Goal: Information Seeking & Learning: Find contact information

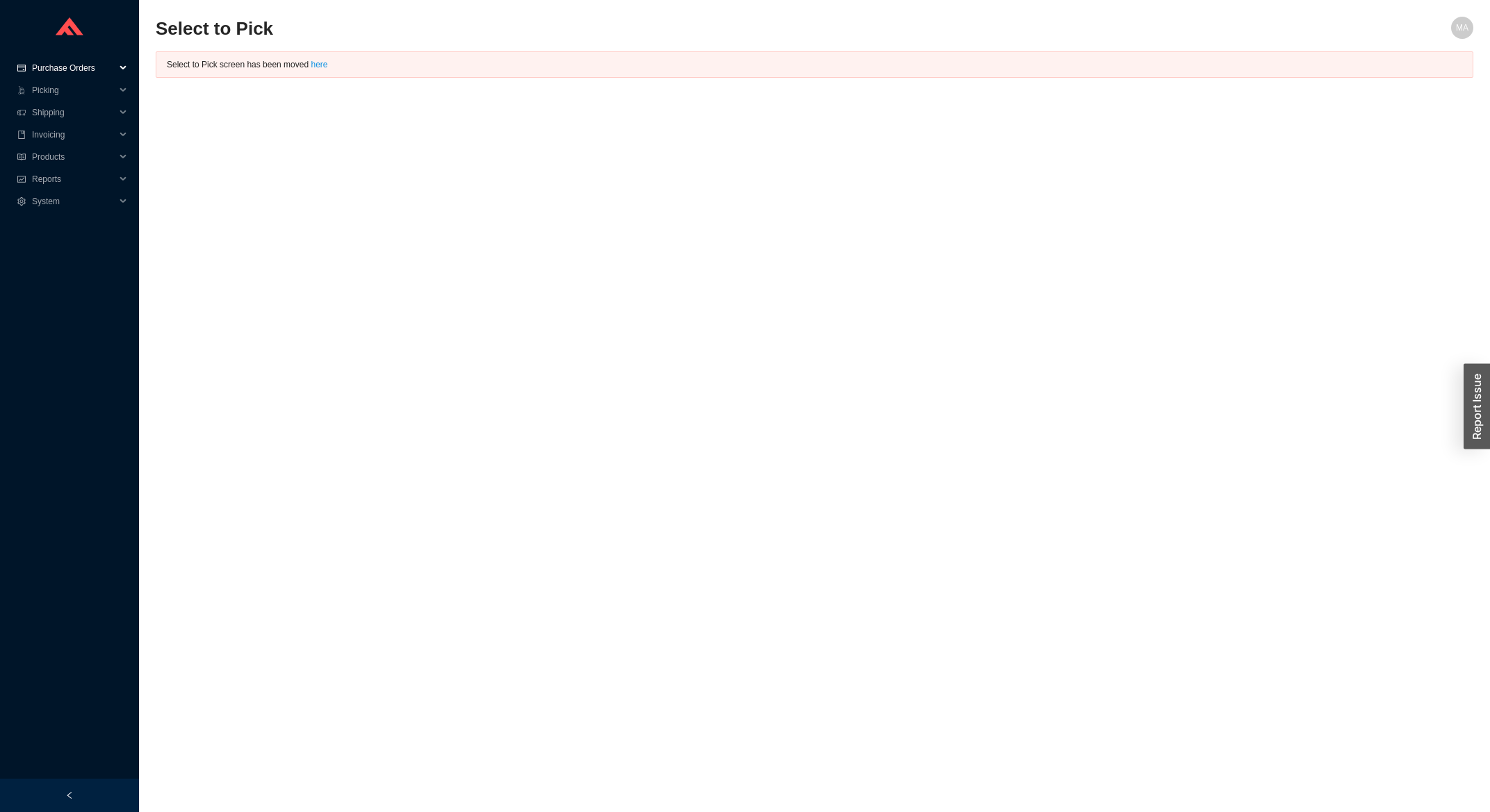
click at [62, 73] on span "Purchase Orders" at bounding box center [73, 68] width 83 height 22
click at [59, 88] on link "Search" at bounding box center [46, 90] width 26 height 10
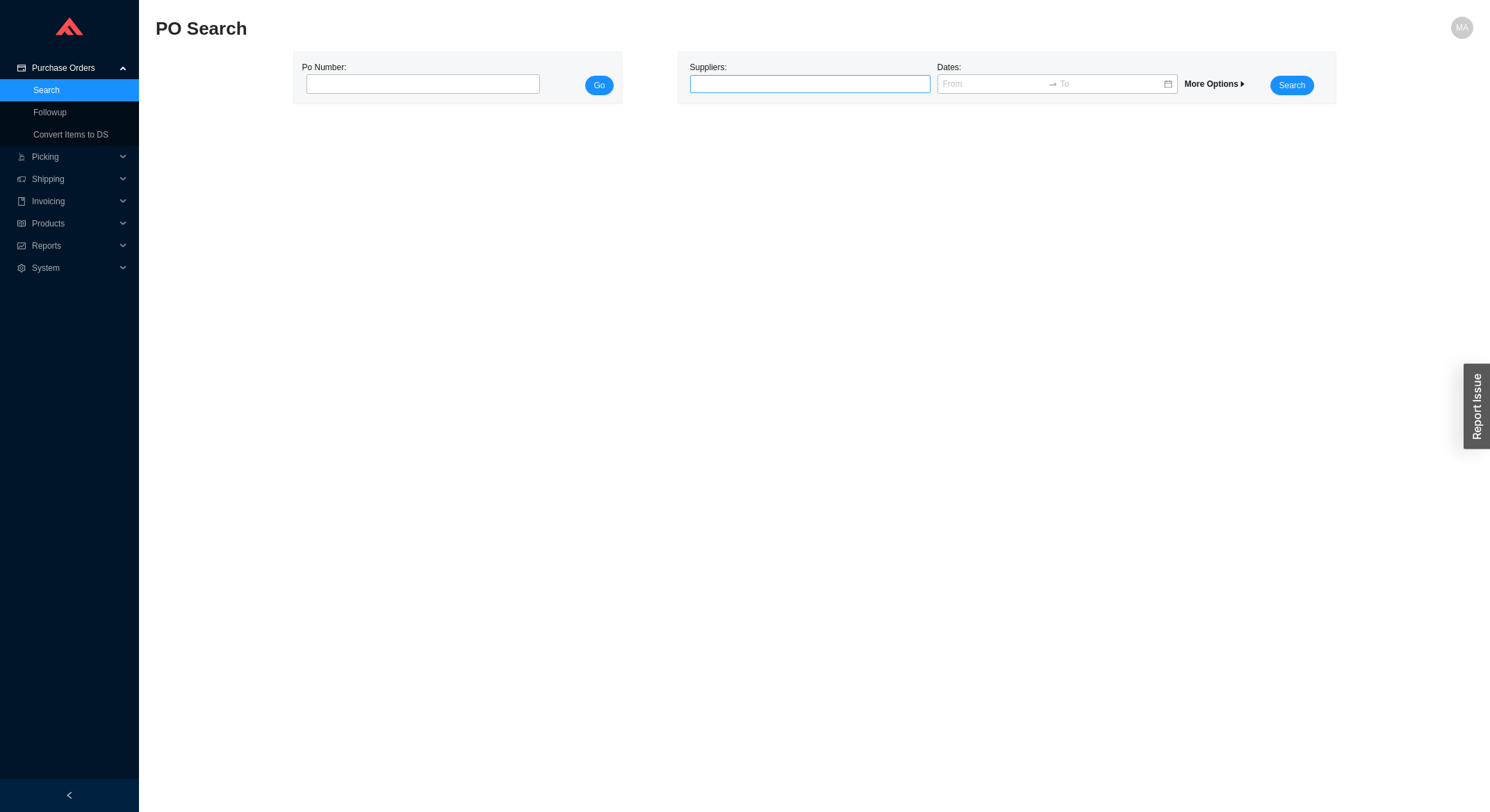
click at [743, 91] on div at bounding box center [804, 84] width 223 height 14
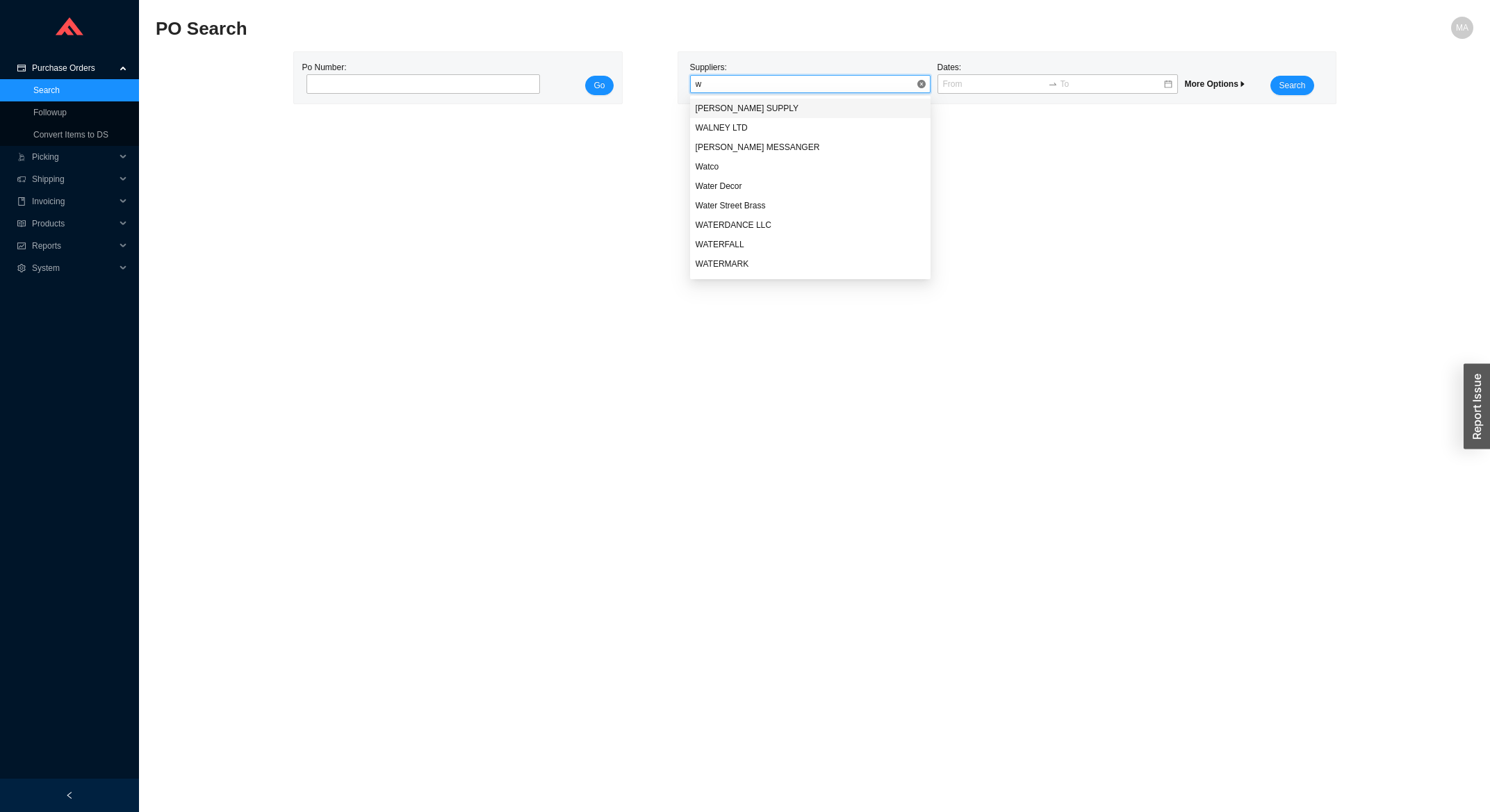
type input "ws"
click at [750, 102] on div "WS BATH COLLECTIONS" at bounding box center [810, 108] width 229 height 12
click at [1292, 80] on button "Search" at bounding box center [1292, 85] width 43 height 19
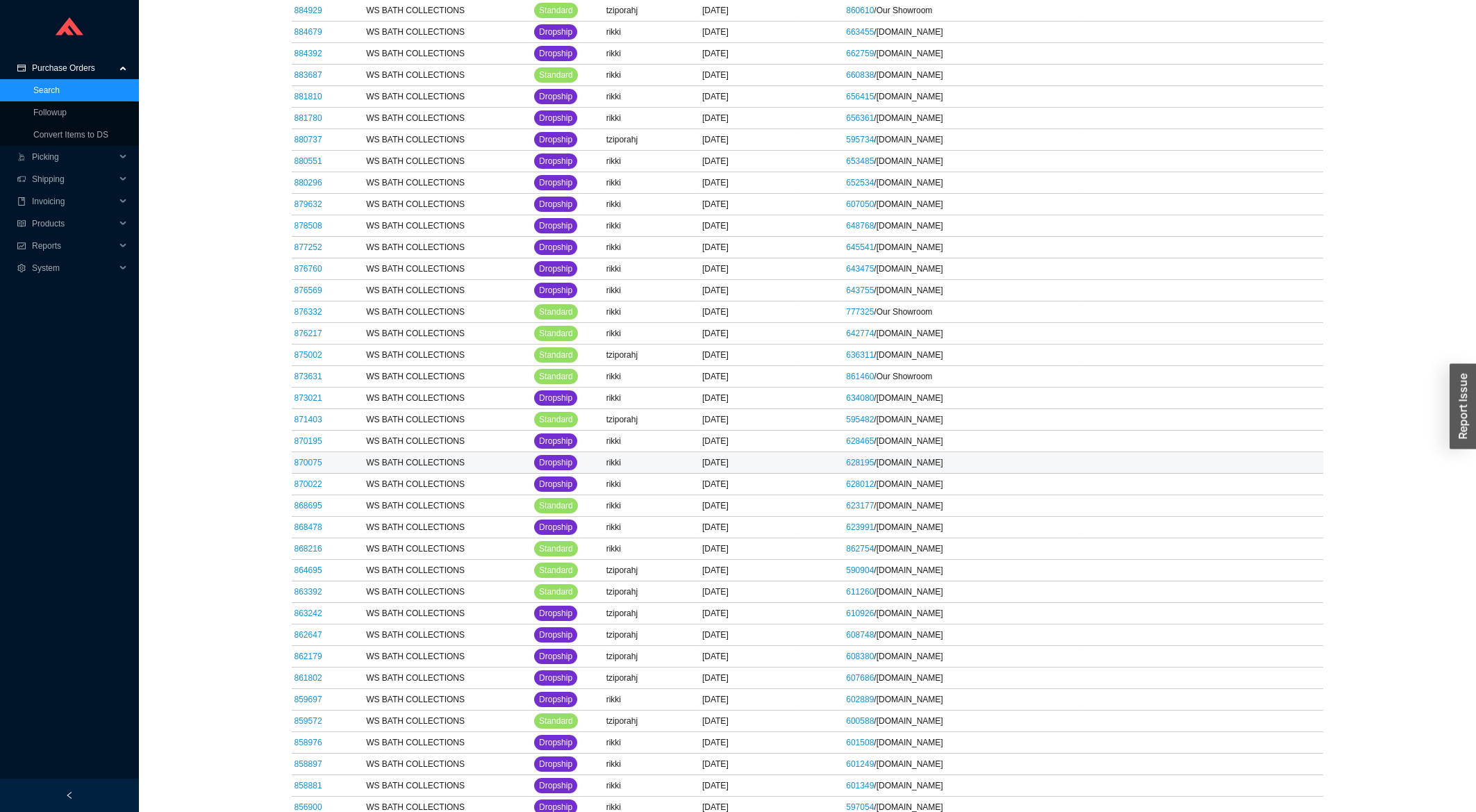
scroll to position [3053, 0]
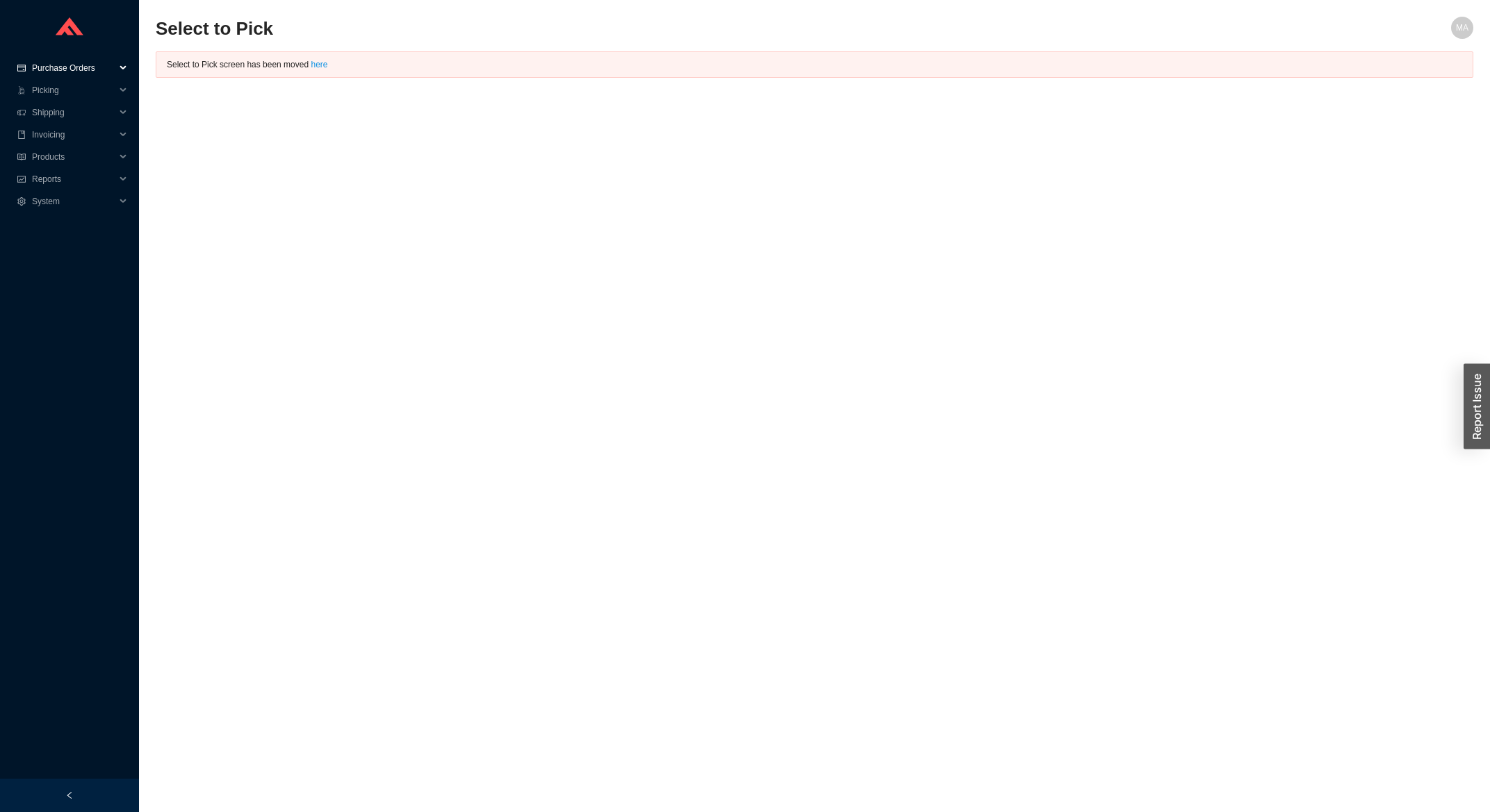
click at [91, 76] on span "Purchase Orders" at bounding box center [73, 68] width 83 height 22
click at [59, 86] on link "Search" at bounding box center [46, 90] width 26 height 10
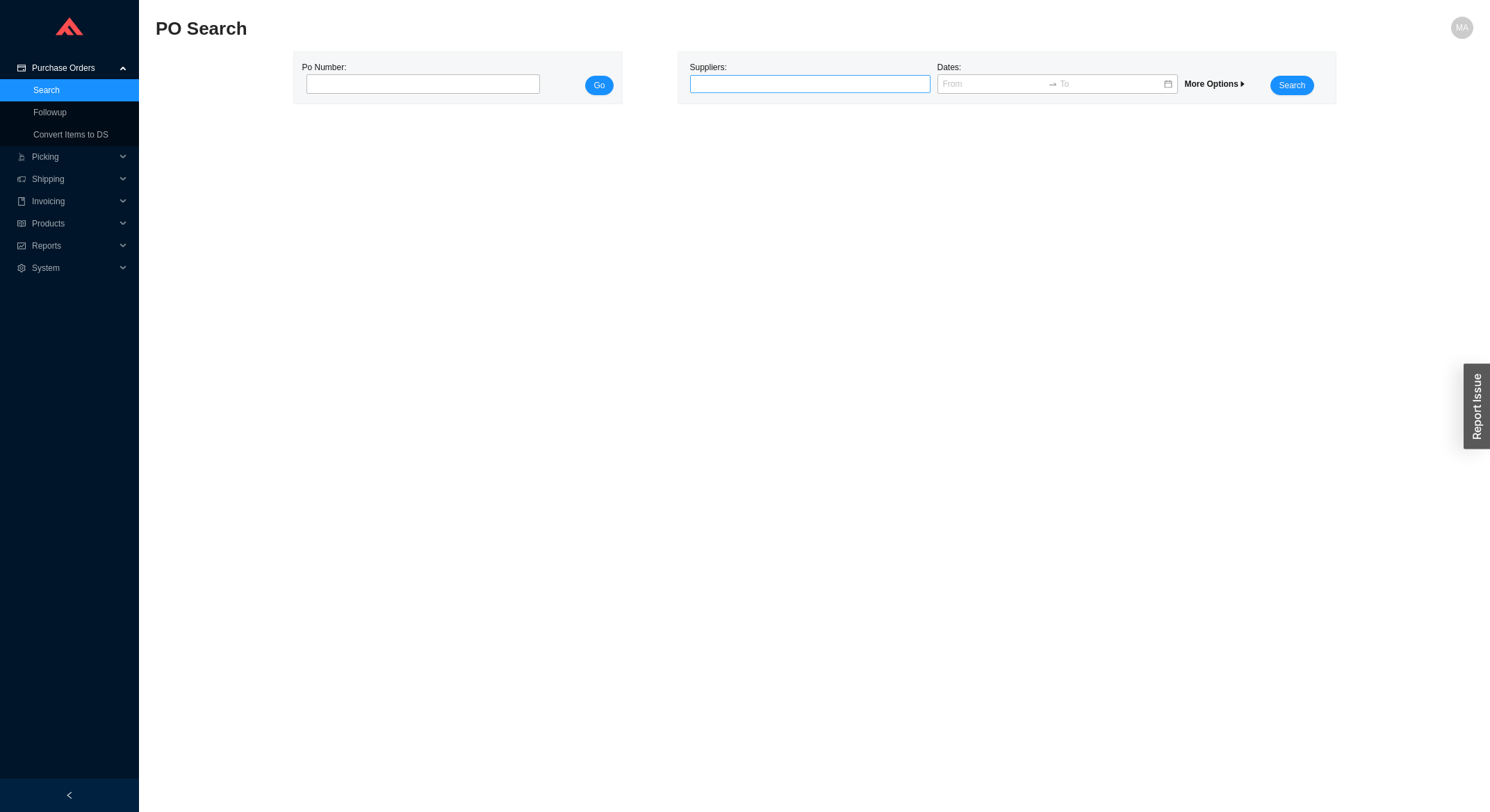
click at [714, 80] on div at bounding box center [804, 84] width 223 height 14
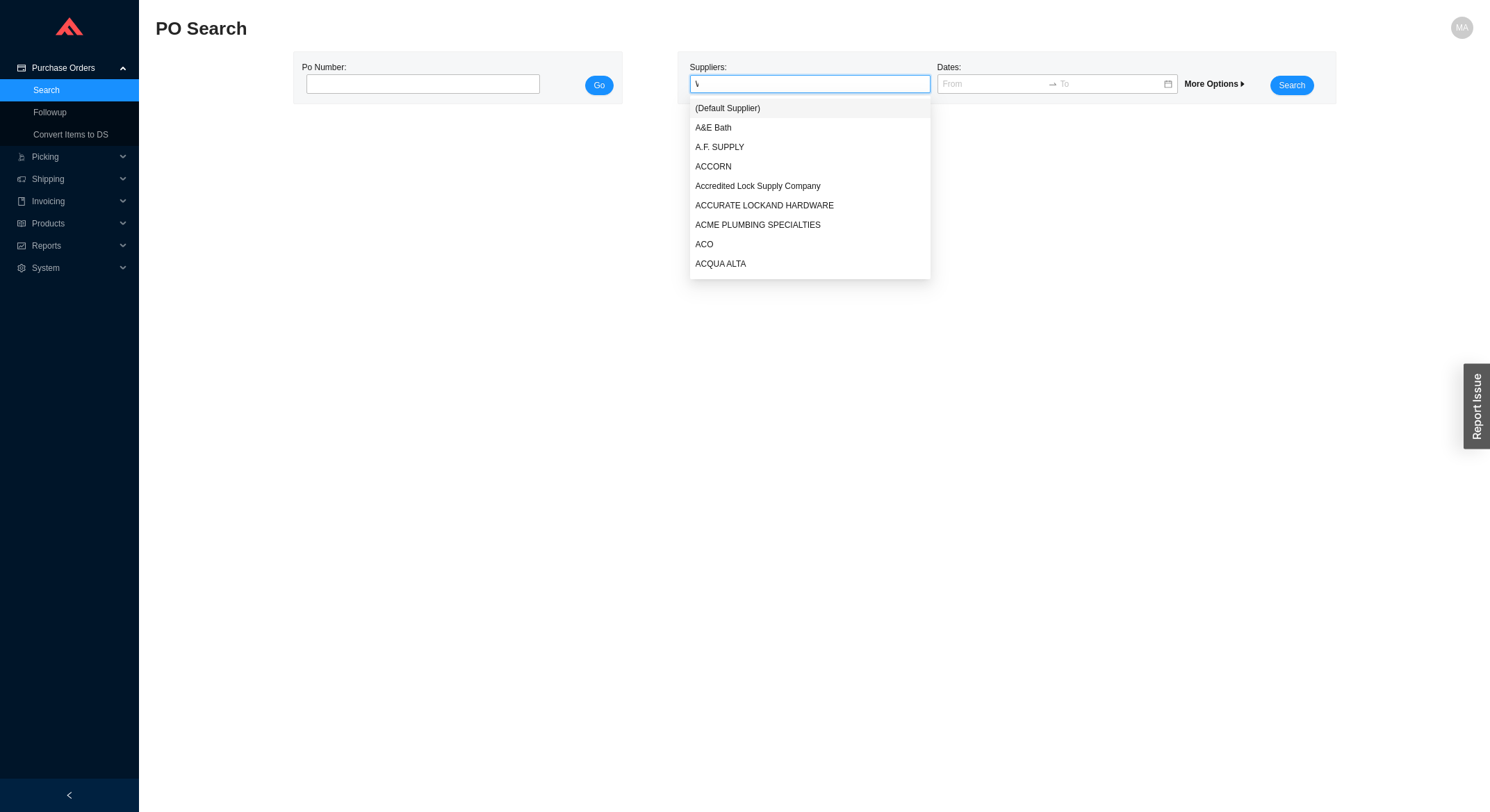
type input "WS"
click at [742, 105] on div "WS BATH COLLECTIONS" at bounding box center [810, 108] width 229 height 12
click at [1277, 87] on button "Search" at bounding box center [1292, 85] width 43 height 19
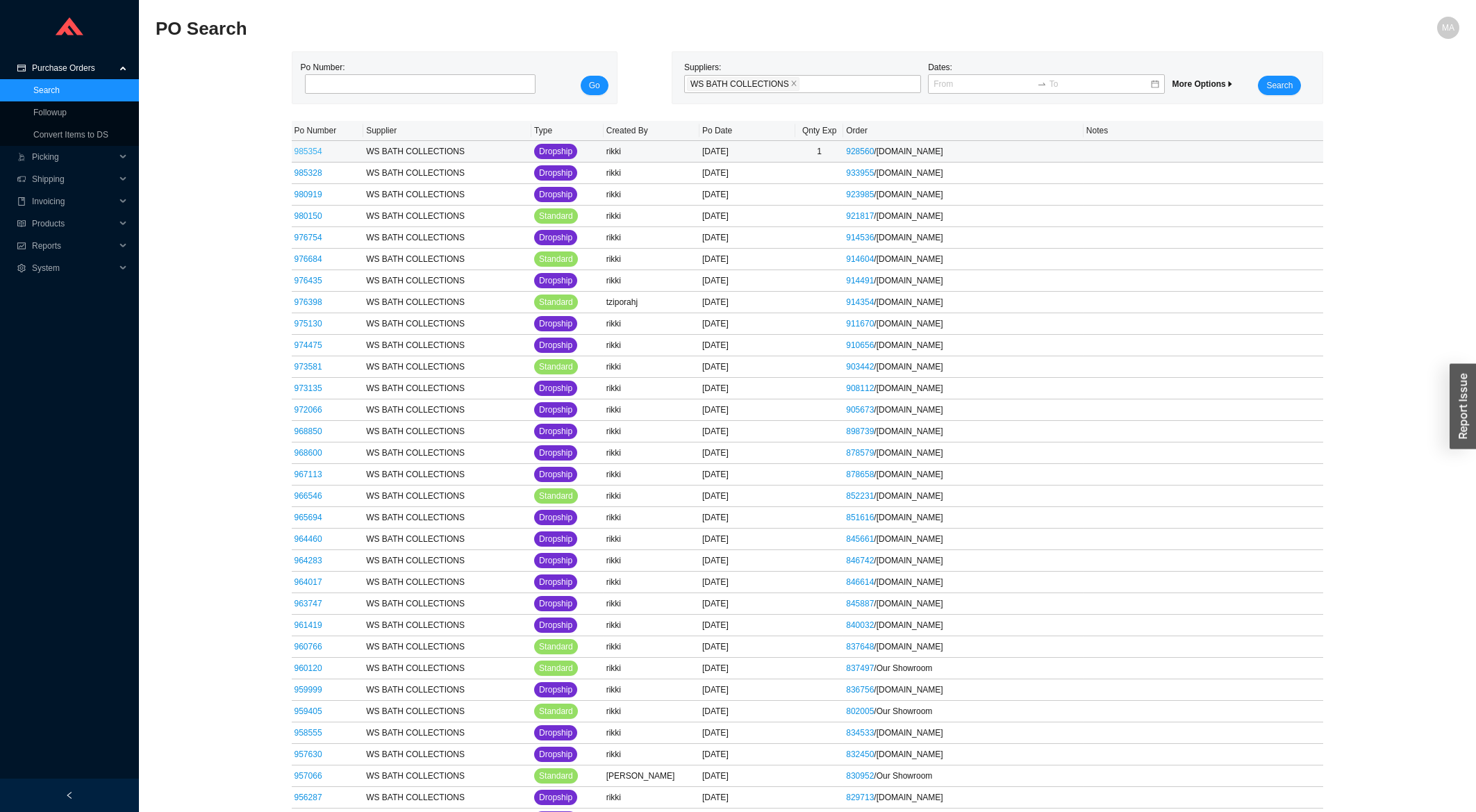
click at [303, 151] on link "985354" at bounding box center [309, 151] width 28 height 10
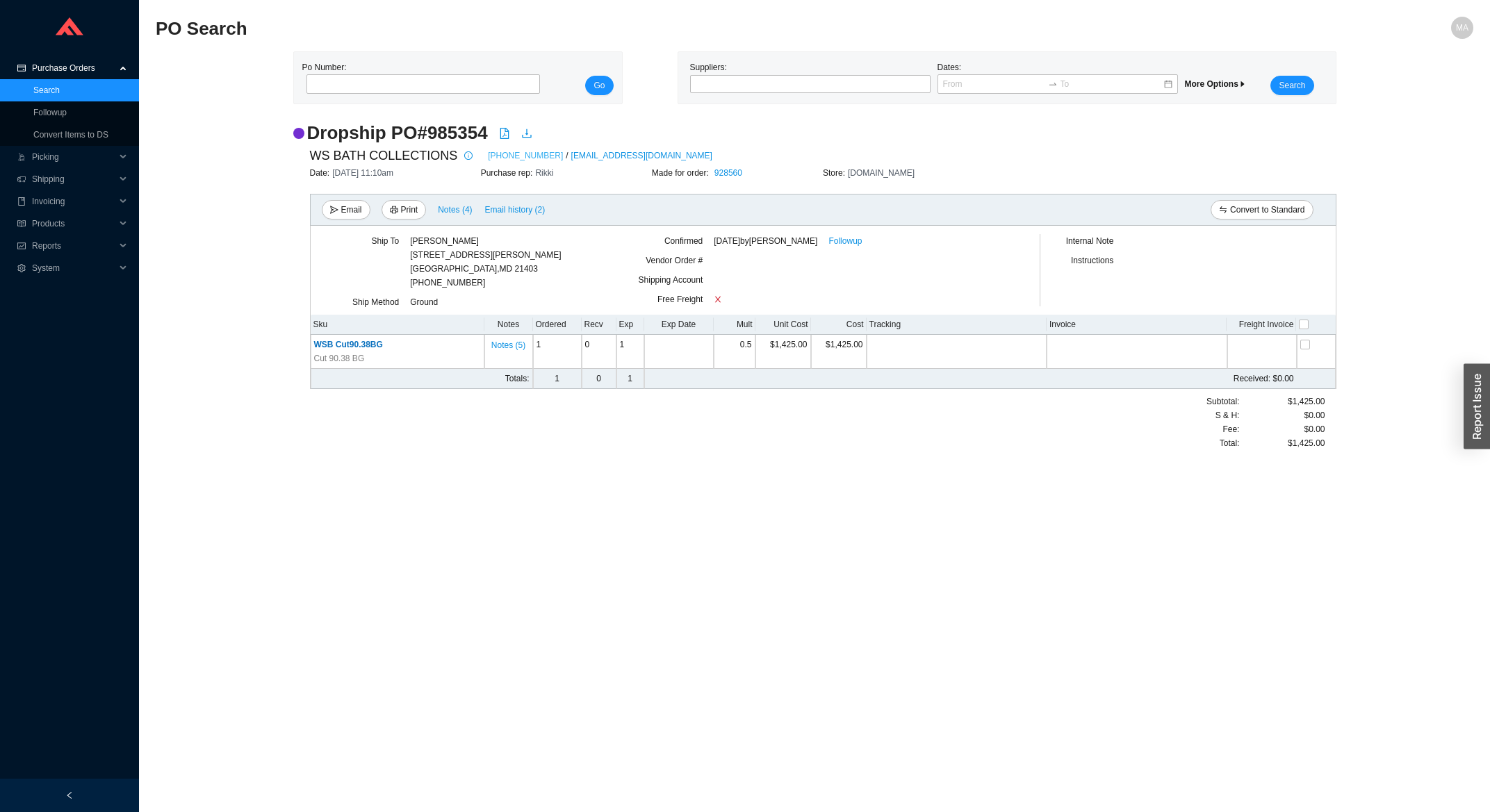
click at [489, 159] on link "610-831-0214" at bounding box center [525, 156] width 75 height 14
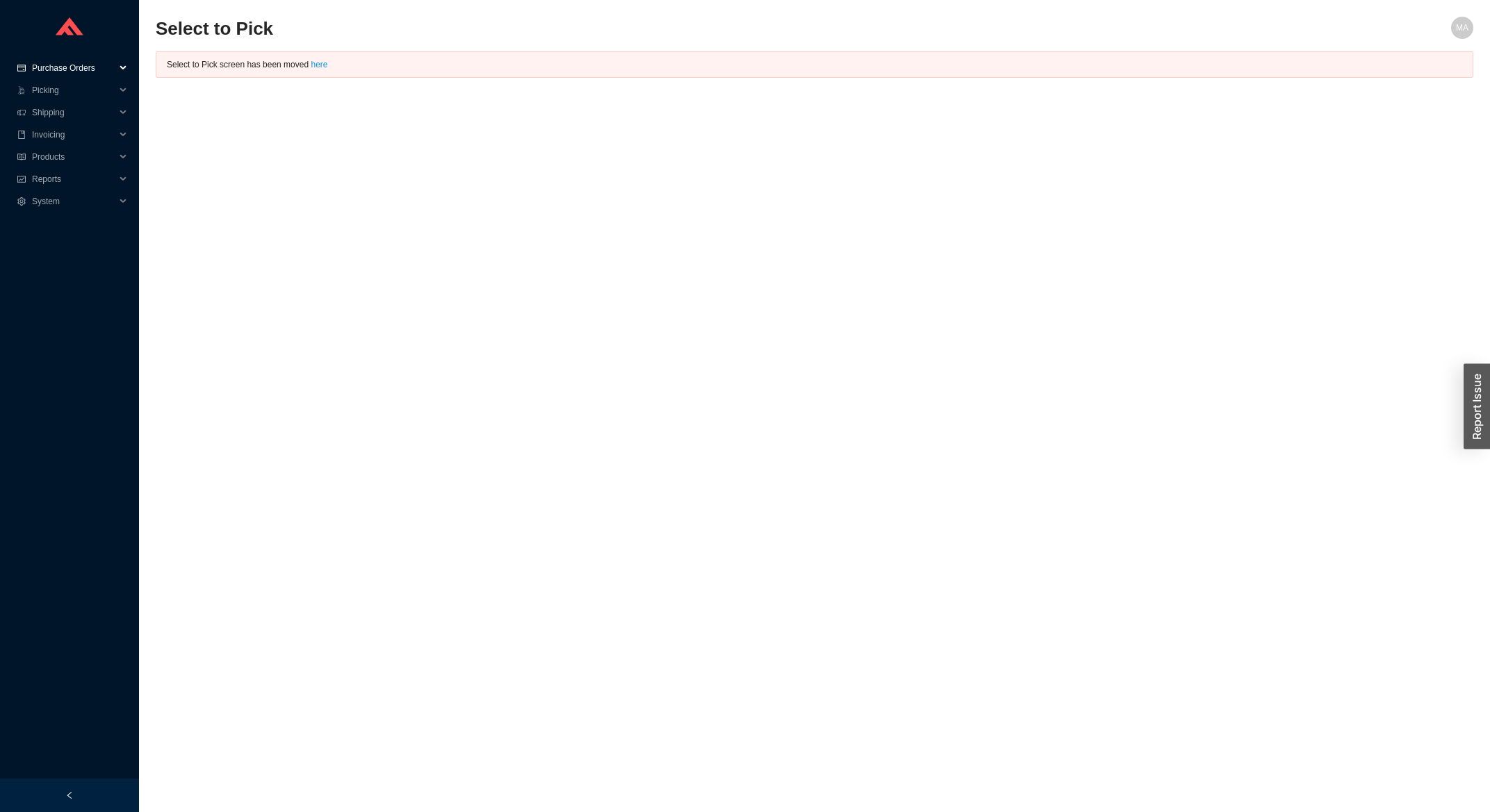
click at [96, 66] on span "Purchase Orders" at bounding box center [73, 68] width 83 height 22
click at [59, 91] on link "Search" at bounding box center [46, 90] width 26 height 10
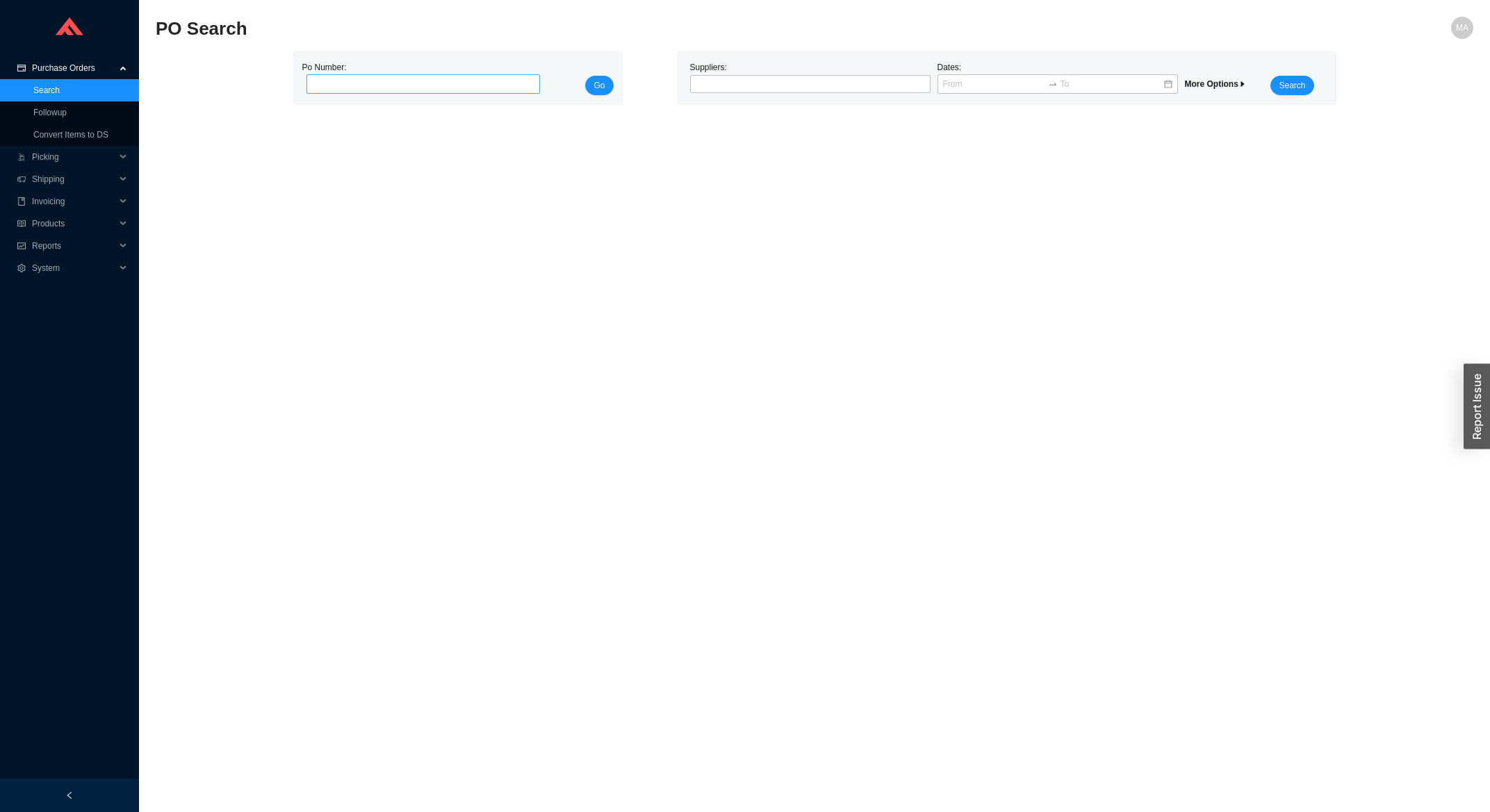
click at [344, 86] on input "tel" at bounding box center [423, 83] width 233 height 19
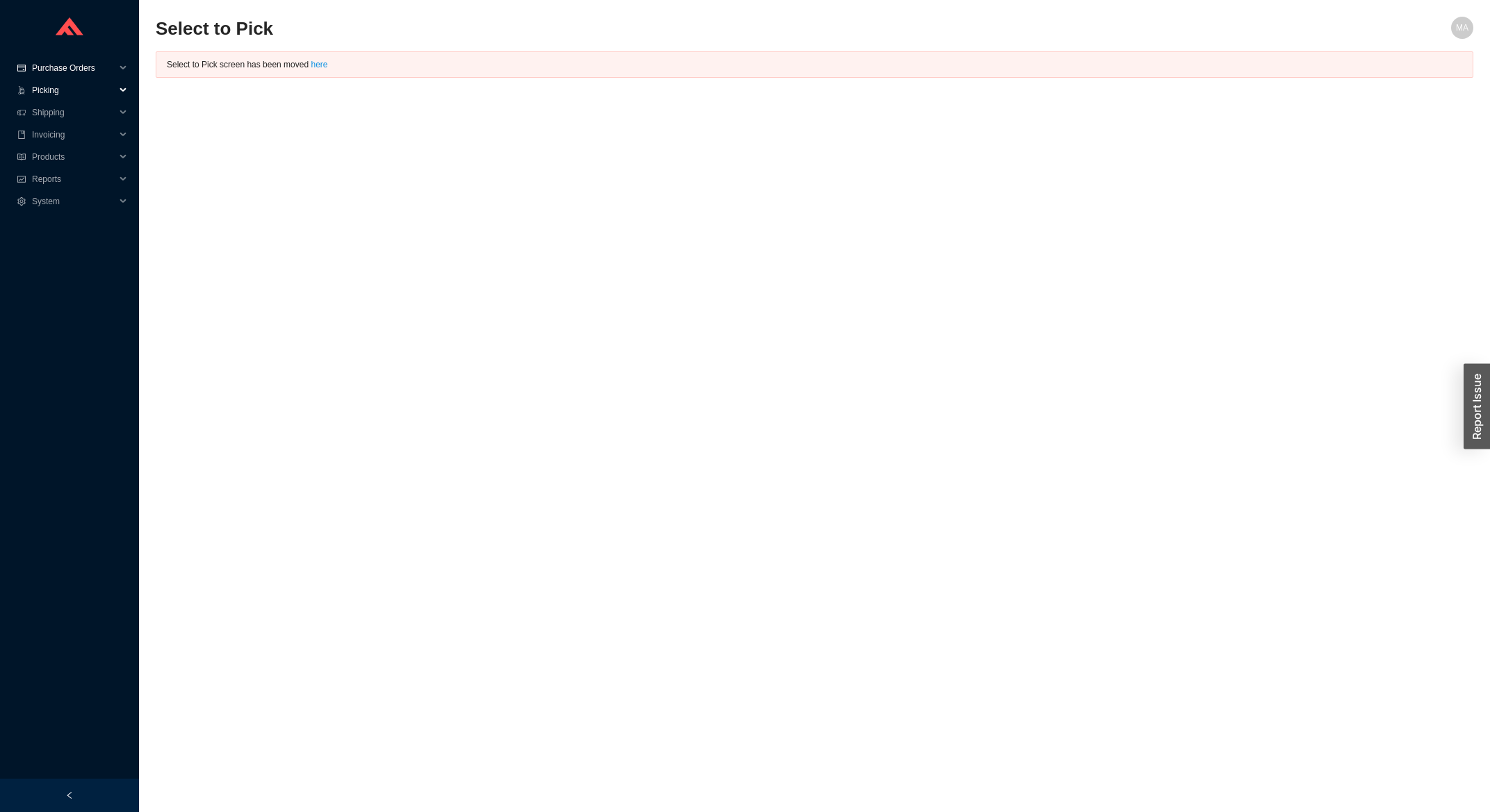
click at [93, 73] on span "Purchase Orders" at bounding box center [73, 68] width 83 height 22
click at [59, 87] on link "Search" at bounding box center [46, 90] width 26 height 10
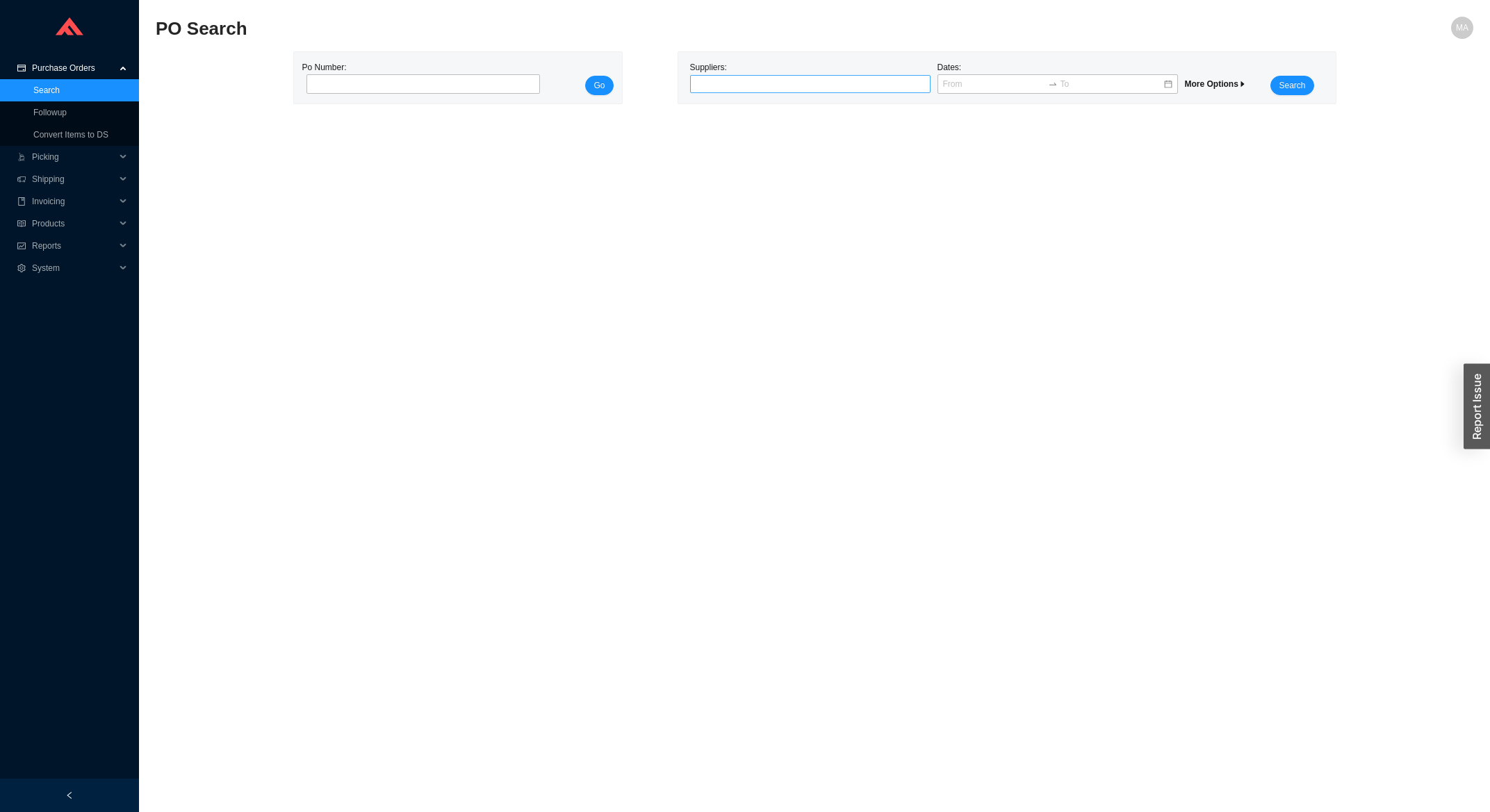
click at [746, 86] on div at bounding box center [804, 84] width 223 height 14
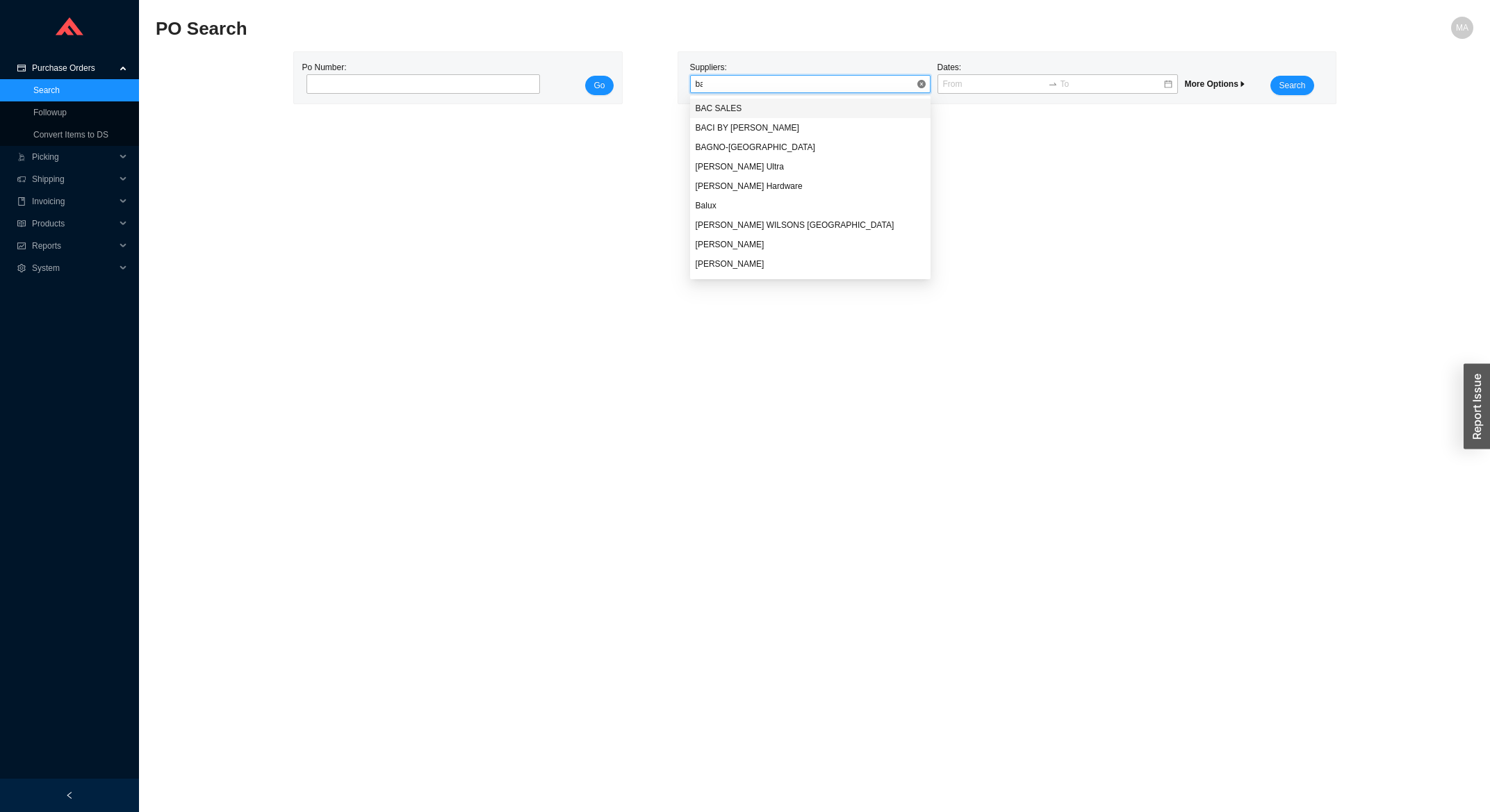
type input "bar"
click at [745, 148] on div "[PERSON_NAME]" at bounding box center [810, 147] width 229 height 12
click at [1278, 88] on button "Search" at bounding box center [1292, 85] width 43 height 19
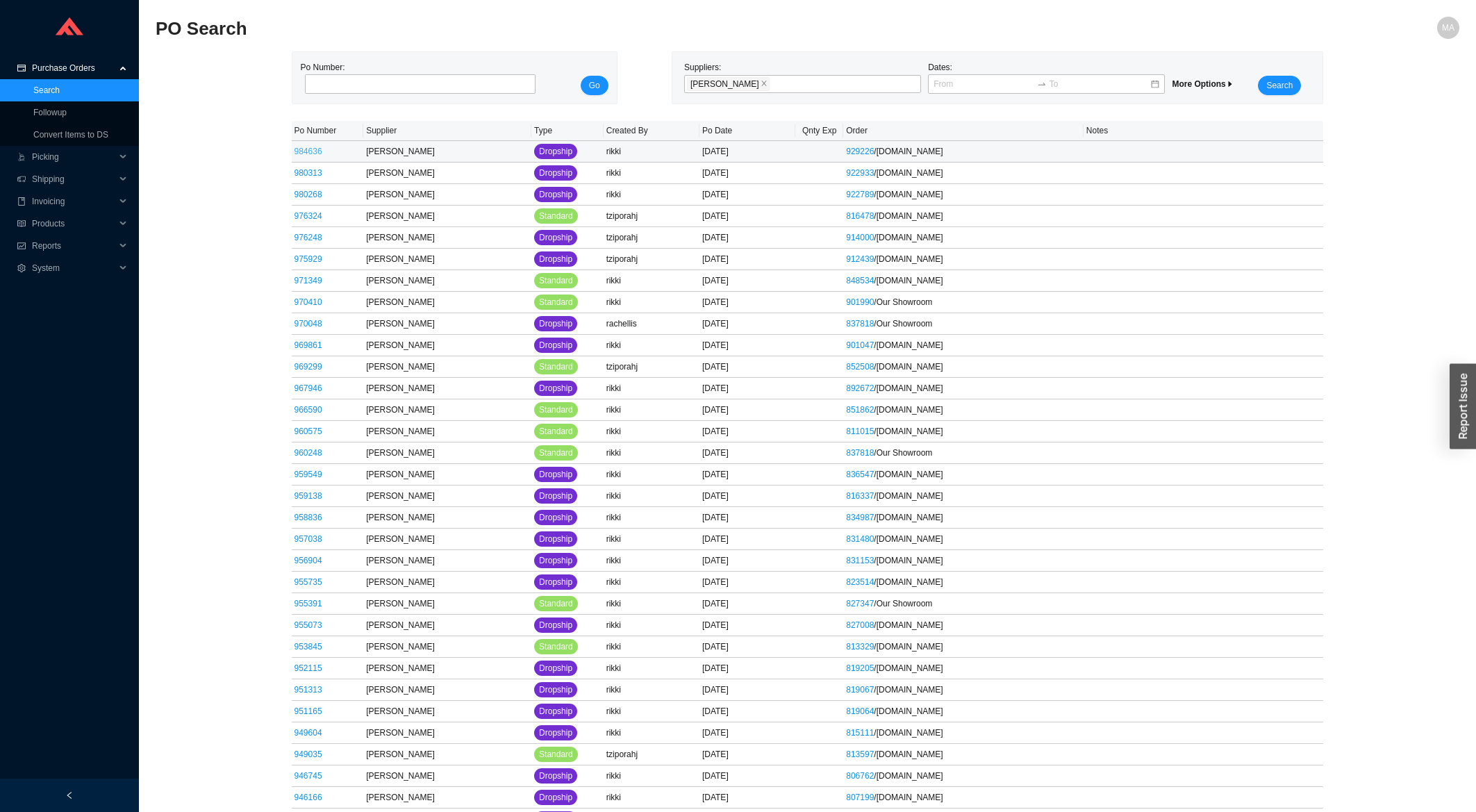
click at [311, 152] on link "984636" at bounding box center [309, 151] width 28 height 10
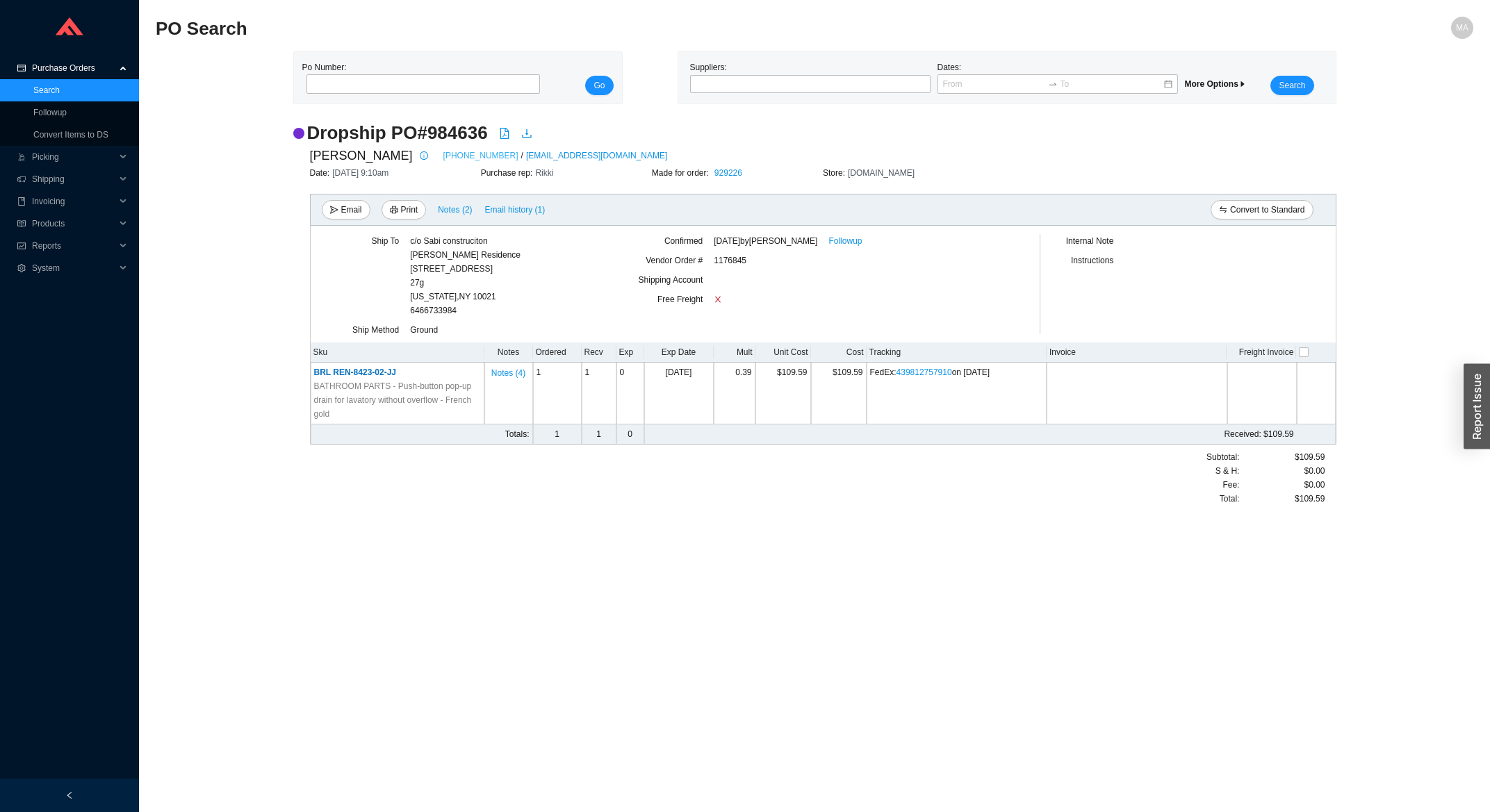
click at [443, 151] on link "(800)463-3871" at bounding box center [480, 156] width 75 height 14
click at [720, 84] on div at bounding box center [804, 84] width 223 height 14
type input "fantin"
click at [740, 104] on div "Fantini [GEOGRAPHIC_DATA]" at bounding box center [810, 108] width 229 height 12
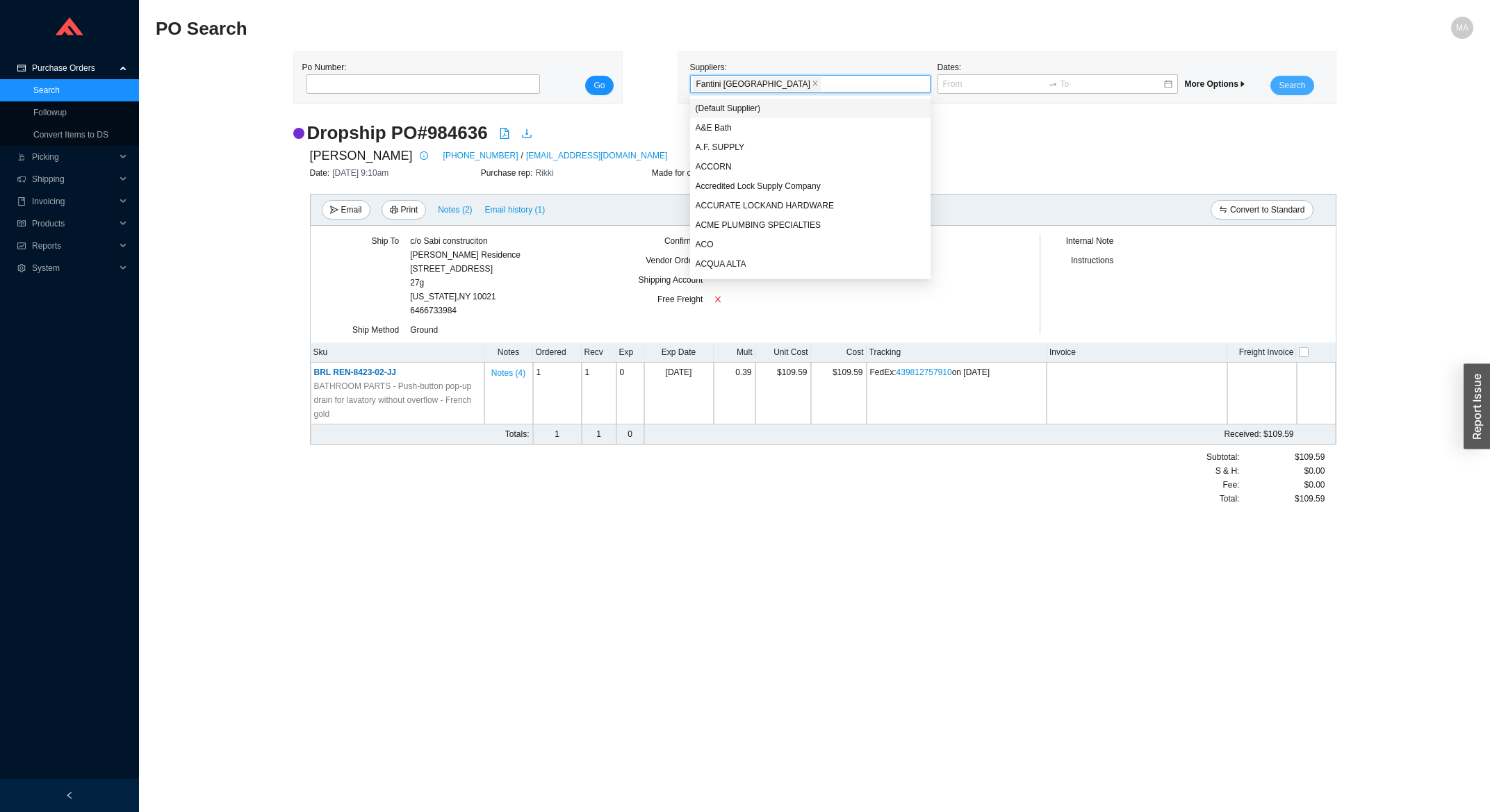
click at [1281, 80] on span "Search" at bounding box center [1292, 86] width 26 height 14
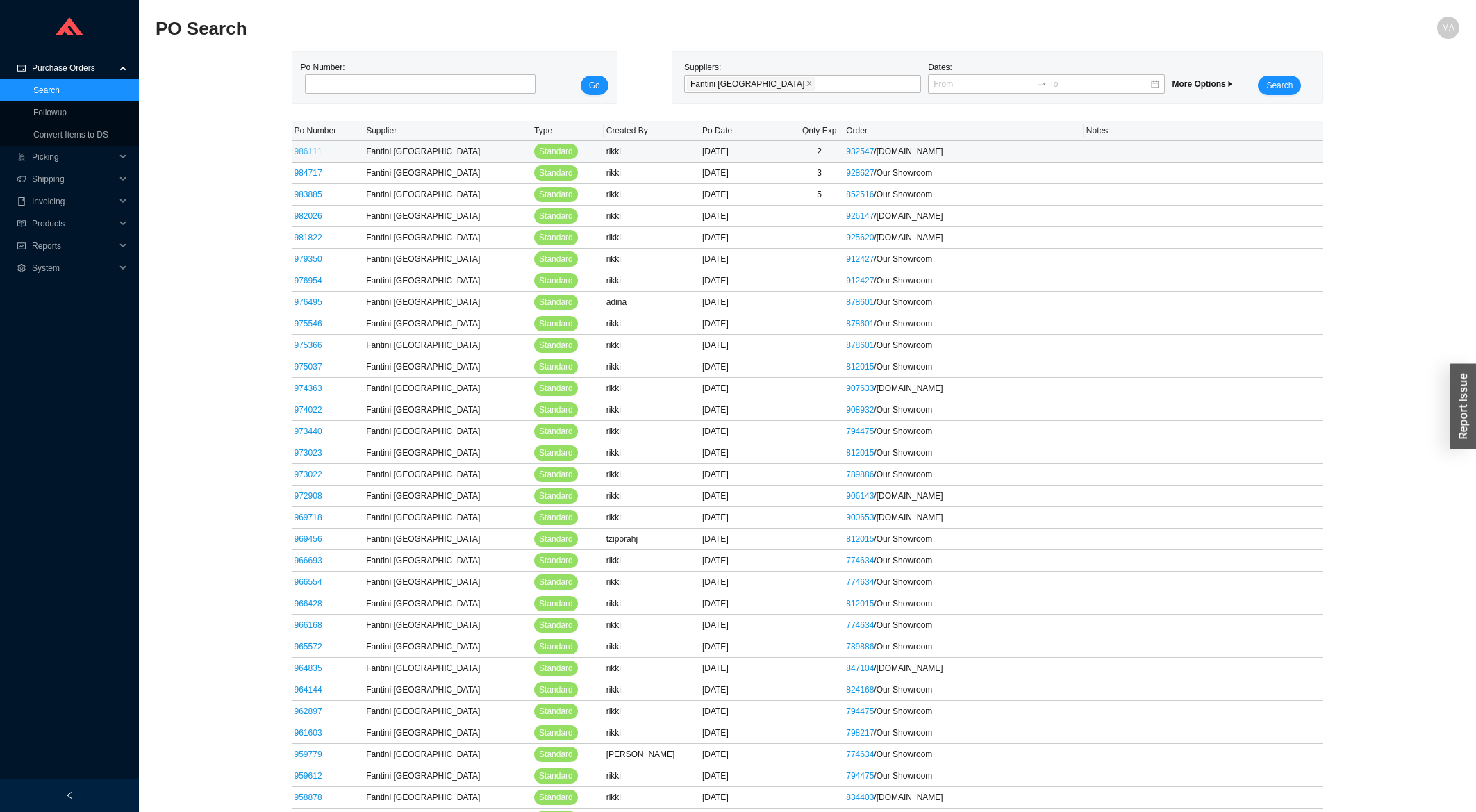
click at [305, 155] on link "986111" at bounding box center [309, 151] width 28 height 10
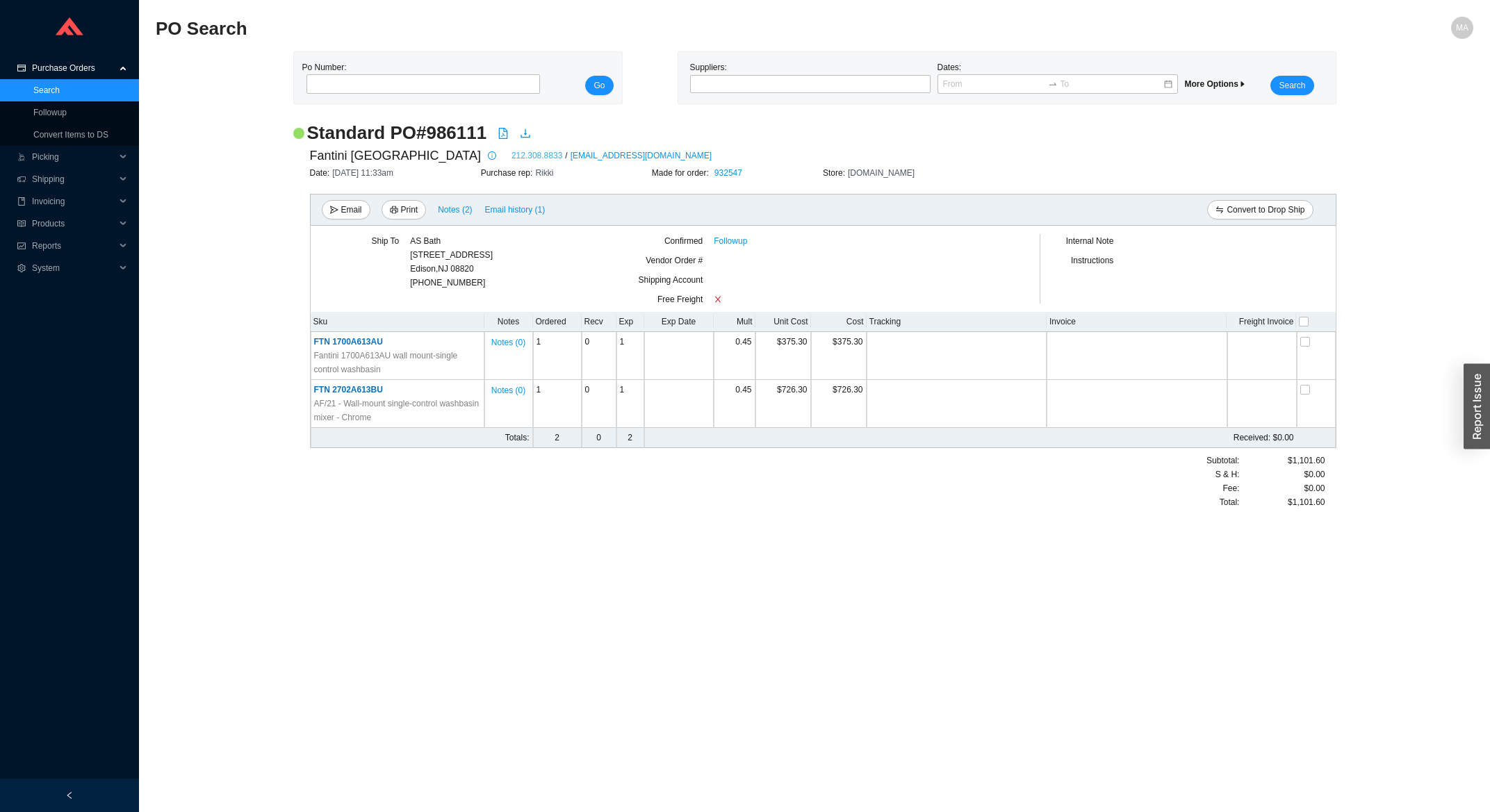
click at [511, 157] on link "212.308.8833" at bounding box center [537, 156] width 51 height 14
click at [511, 156] on link "212.308.8833" at bounding box center [537, 156] width 51 height 14
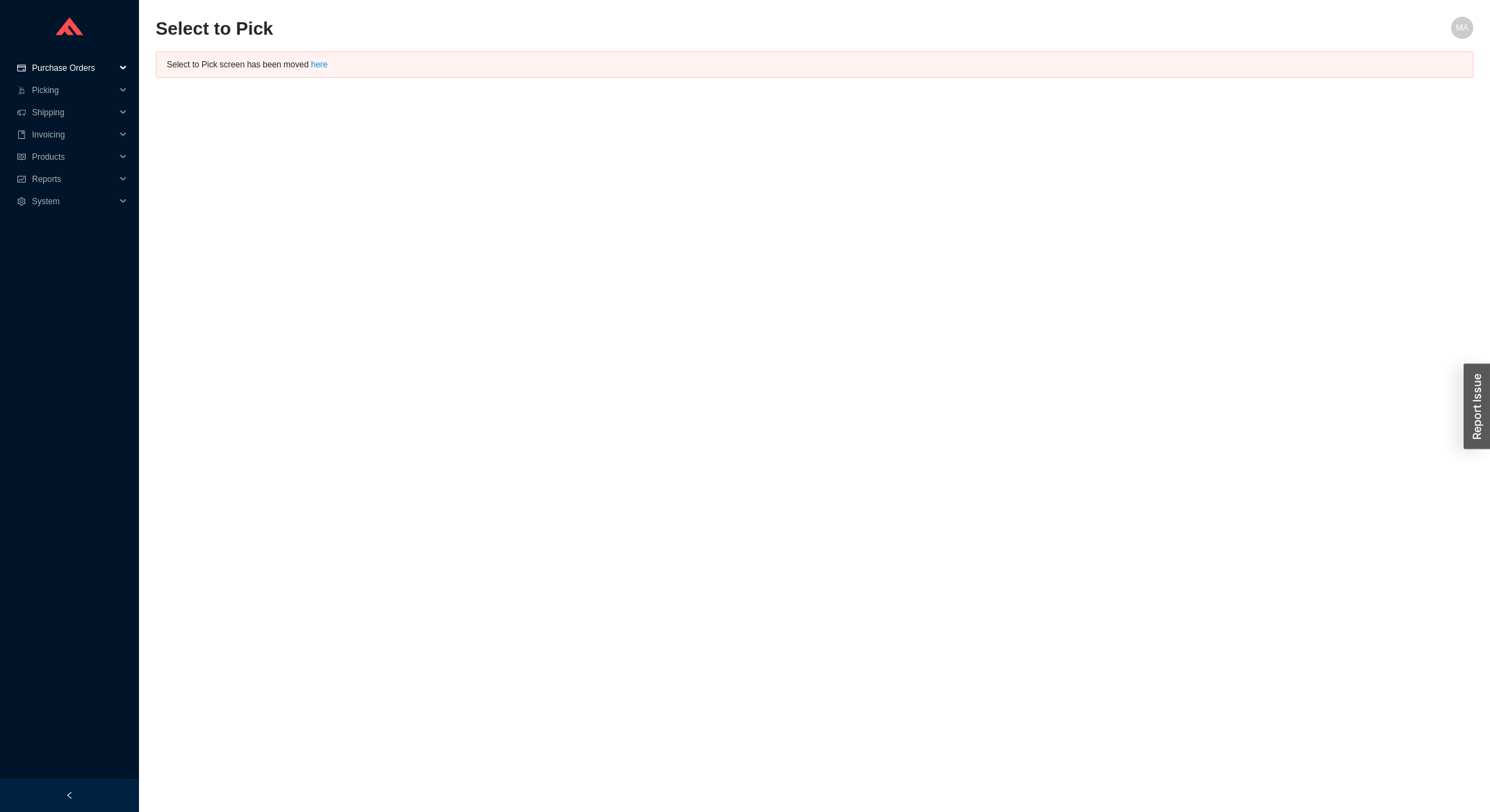
click at [93, 64] on span "Purchase Orders" at bounding box center [73, 68] width 83 height 22
click at [59, 86] on link "Search" at bounding box center [46, 90] width 26 height 10
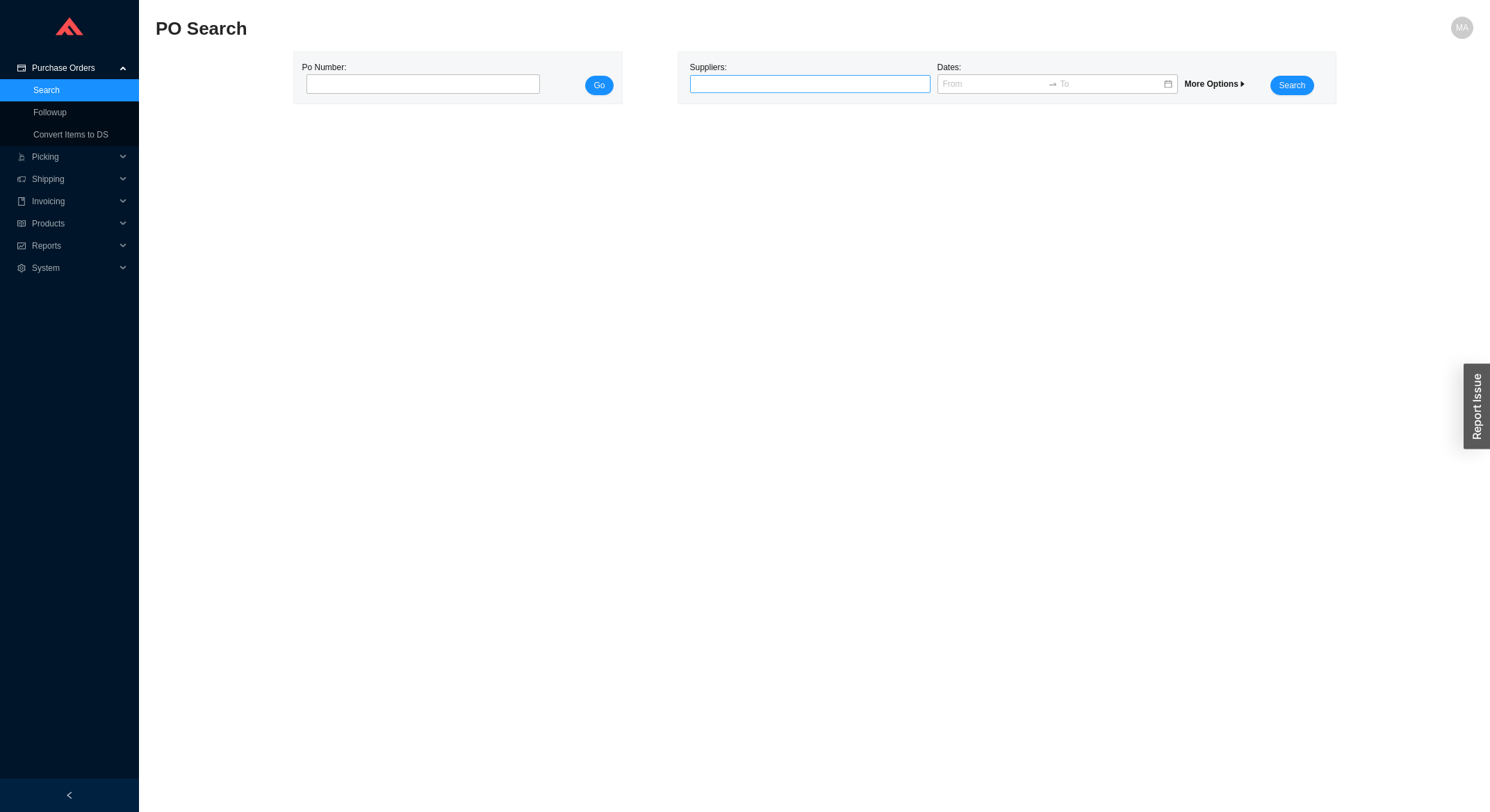
click at [703, 86] on div at bounding box center [804, 84] width 223 height 14
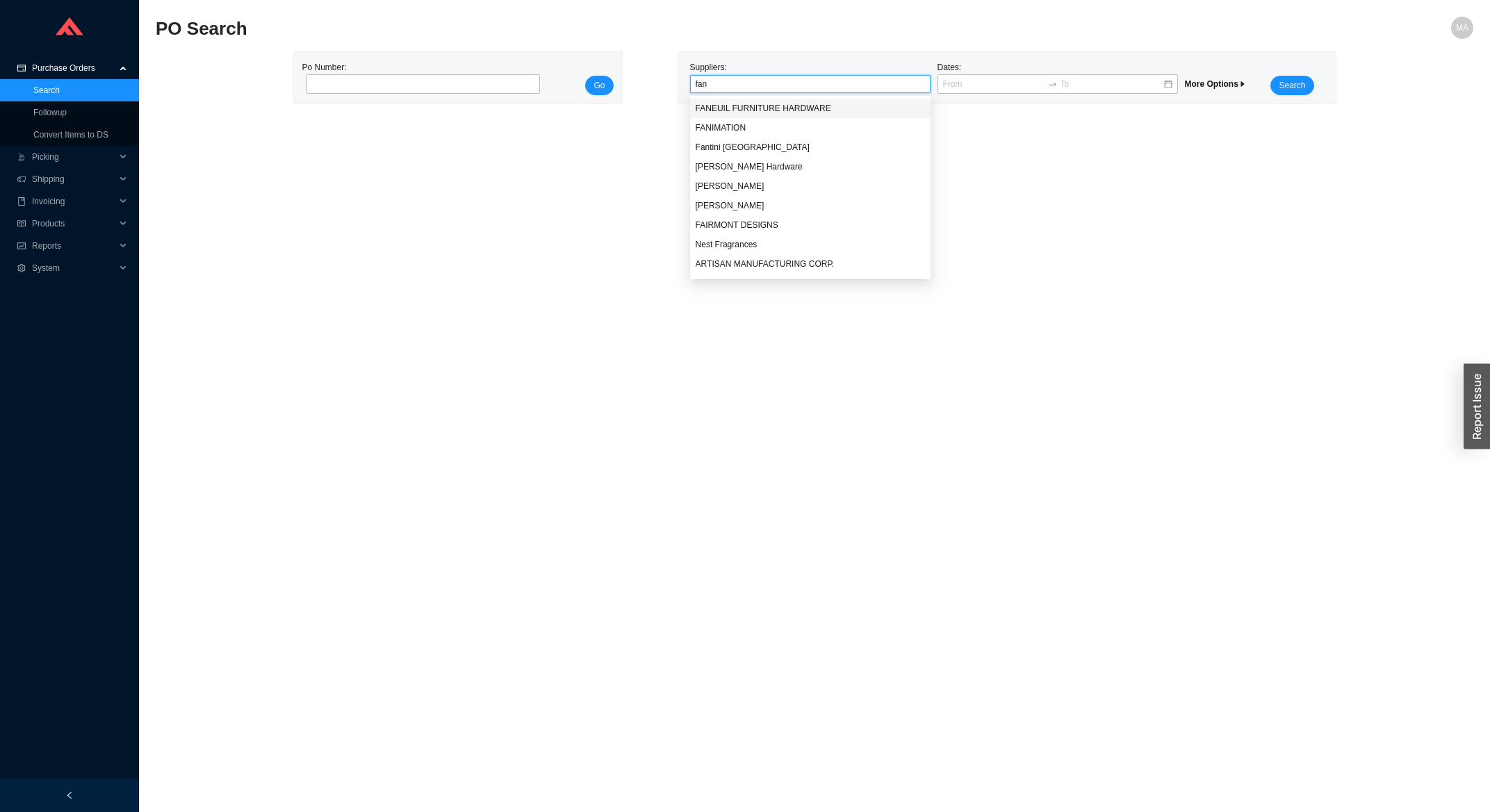
type input "[PERSON_NAME]"
click at [711, 112] on div "Fantini [GEOGRAPHIC_DATA]" at bounding box center [810, 108] width 229 height 12
click at [1310, 80] on button "Search" at bounding box center [1292, 85] width 43 height 19
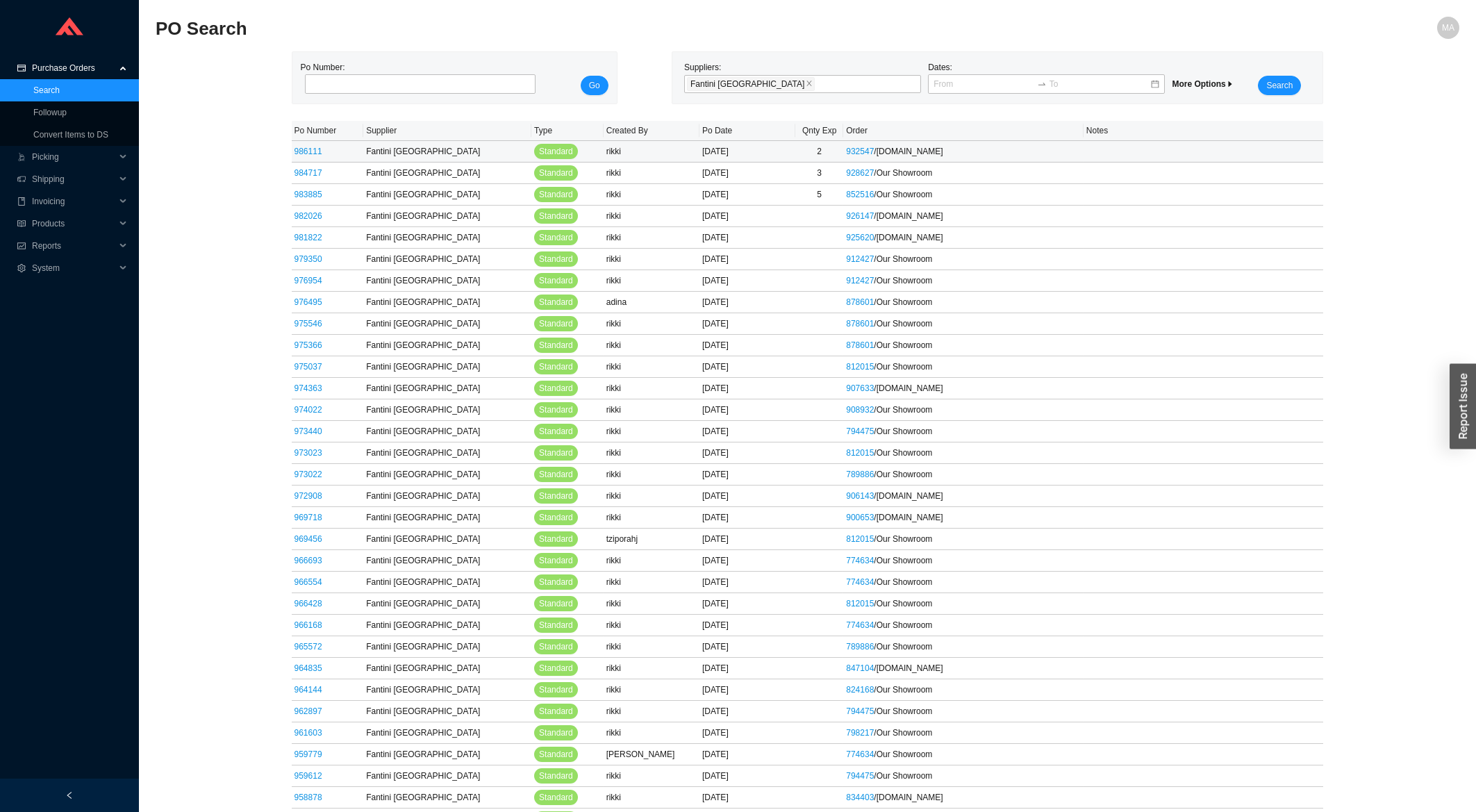
click at [324, 152] on td "986111" at bounding box center [328, 152] width 73 height 22
click at [312, 151] on link "986111" at bounding box center [309, 151] width 28 height 10
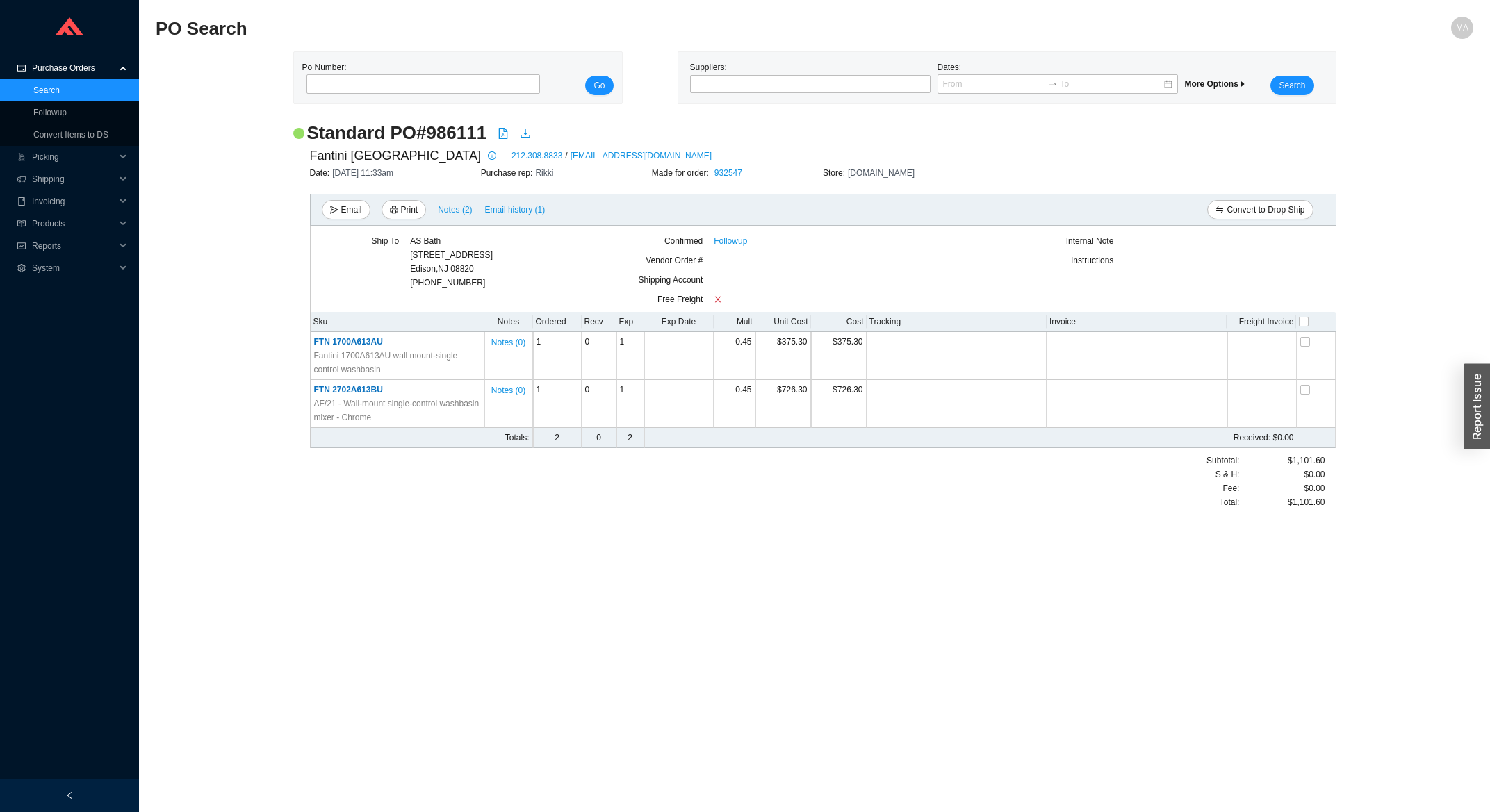
drag, startPoint x: 594, startPoint y: 155, endPoint x: 460, endPoint y: 161, distance: 134.1
click at [460, 161] on div "Fantini [GEOGRAPHIC_DATA] 212.308.8833 / [EMAIL_ADDRESS][DOMAIN_NAME]" at bounding box center [822, 155] width 1026 height 21
copy link "[EMAIL_ADDRESS][DOMAIN_NAME]"
